Goal: Task Accomplishment & Management: Manage account settings

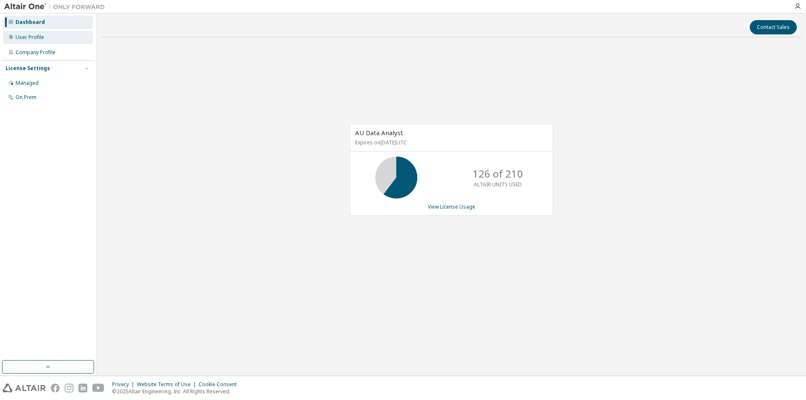
click at [41, 33] on div "User Profile" at bounding box center [47, 37] width 89 height 13
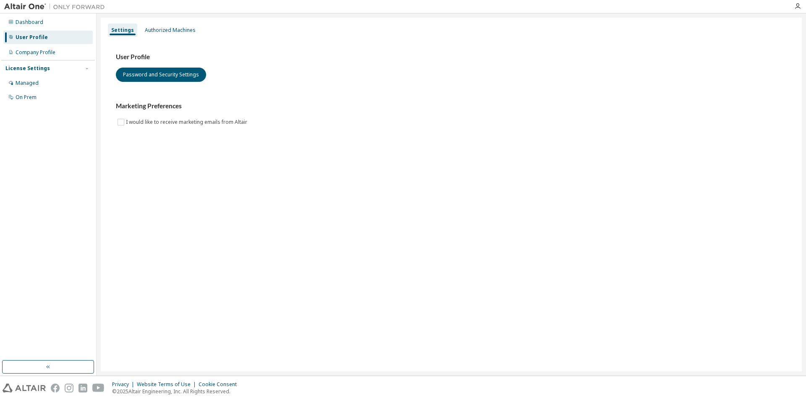
click at [173, 21] on div "Settings Authorized Machines User Profile Password and Security Settings Market…" at bounding box center [451, 195] width 701 height 354
click at [173, 29] on div "Authorized Machines" at bounding box center [170, 30] width 51 height 7
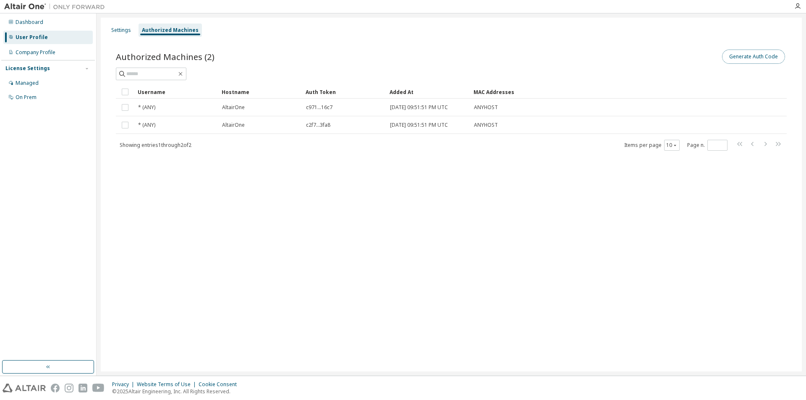
click at [757, 55] on button "Generate Auth Code" at bounding box center [753, 57] width 63 height 14
